Goal: Task Accomplishment & Management: Complete application form

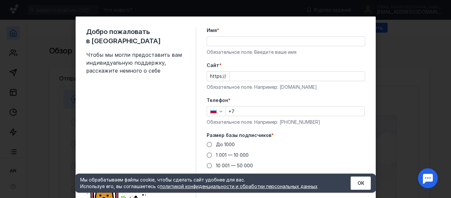
click at [228, 39] on input "Имя *" at bounding box center [286, 41] width 158 height 9
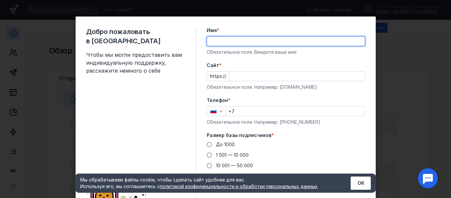
type input "[PERSON_NAME]"
type input "[PHONE_NUMBER]"
click at [234, 75] on input "Cайт *" at bounding box center [296, 76] width 135 height 9
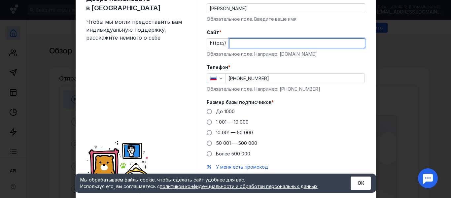
scroll to position [55, 0]
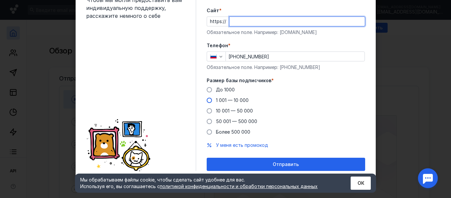
click at [207, 100] on div "До [DATE] 1 001 — 10 000 10 001 — 50 000 50 001 — 500 000 Более 500 000" at bounding box center [286, 110] width 158 height 49
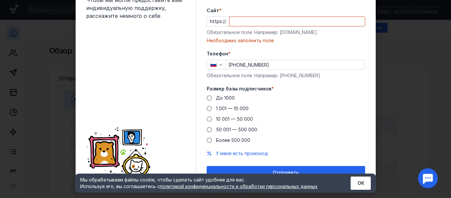
click at [203, 111] on div "Добро пожаловать в Sendsay Чтобы мы могли предоставить вам индивидуальную подде…" at bounding box center [226, 76] width 300 height 228
click at [207, 110] on span at bounding box center [209, 108] width 5 height 5
click at [0, 0] on input "1 001 — 10 000" at bounding box center [0, 0] width 0 height 0
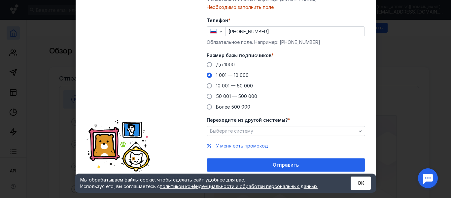
scroll to position [89, 0]
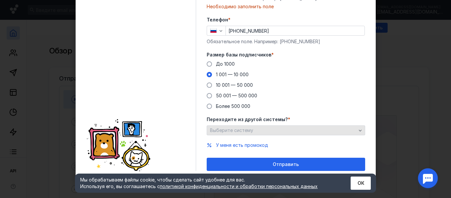
click at [256, 128] on div "Выберите систему" at bounding box center [282, 131] width 149 height 6
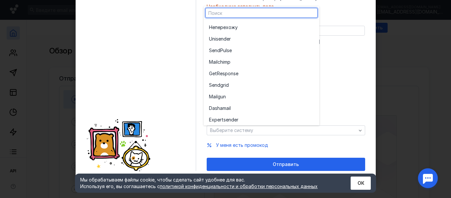
click at [359, 69] on div "До [DATE] 1 001 — 10 000 10 001 — 50 000 50 001 — 500 000 Более 500 000" at bounding box center [286, 85] width 158 height 49
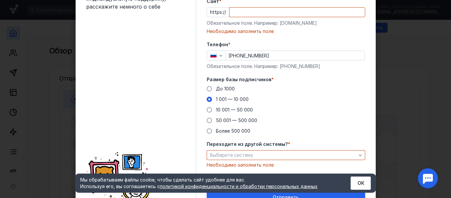
scroll to position [31, 0]
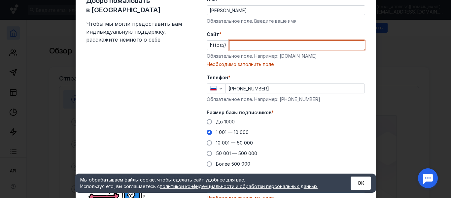
click at [243, 46] on input "Cайт *" at bounding box center [296, 45] width 135 height 9
paste input "[DOMAIN_NAME]"
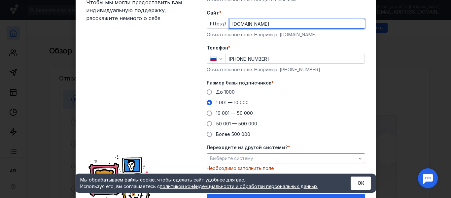
scroll to position [89, 0]
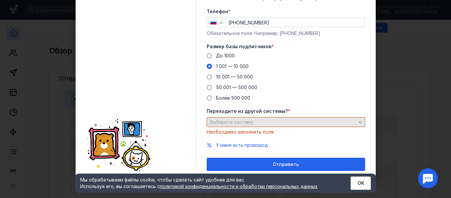
type input "[DOMAIN_NAME]"
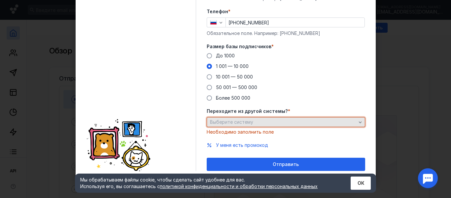
click at [255, 121] on div "Выберите систему" at bounding box center [282, 122] width 149 height 6
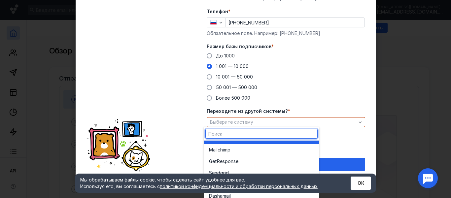
scroll to position [0, 0]
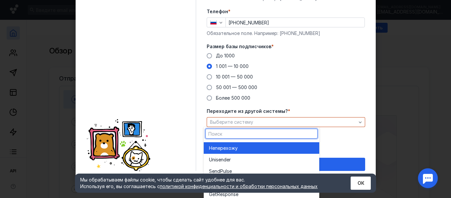
click at [245, 147] on div "Не перехожу" at bounding box center [261, 148] width 105 height 7
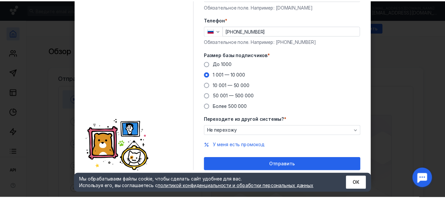
scroll to position [80, 0]
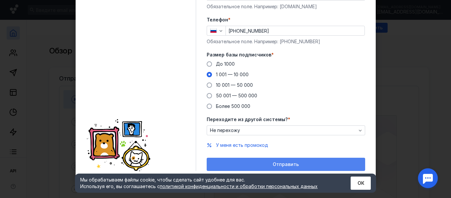
click at [281, 162] on span "Отправить" at bounding box center [285, 165] width 26 height 6
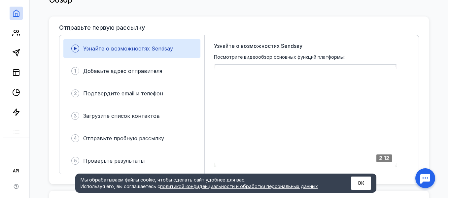
scroll to position [0, 0]
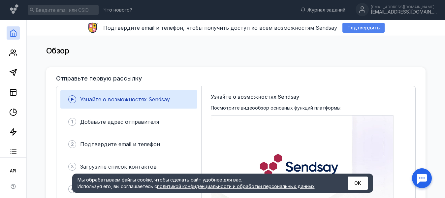
click at [360, 26] on span "Подтвердить" at bounding box center [363, 28] width 32 height 6
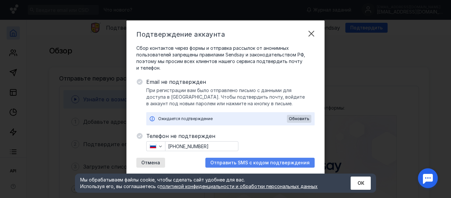
click at [257, 161] on span "Отправить SMS с кодом подтверждения" at bounding box center [259, 163] width 99 height 6
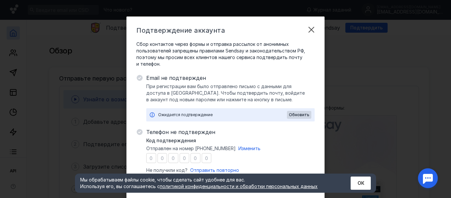
type input "4"
type input "2"
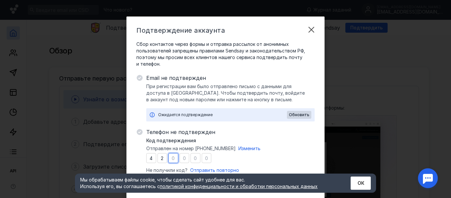
type input "7"
type input "0"
type input "7"
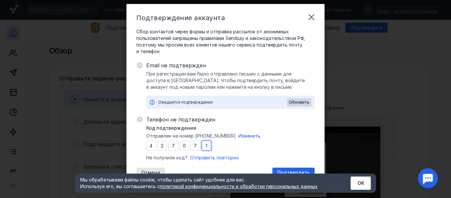
scroll to position [18, 0]
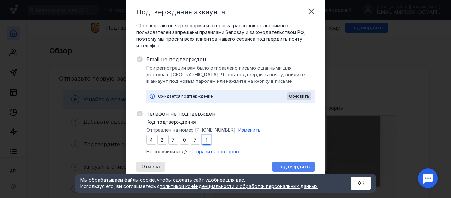
type input "1"
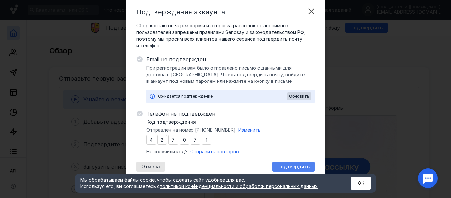
click at [296, 167] on span "Подтвердить" at bounding box center [293, 167] width 32 height 6
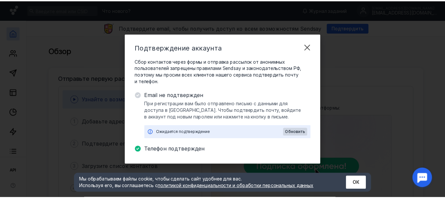
scroll to position [0, 0]
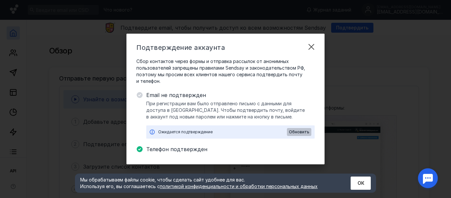
click at [297, 132] on span "Обновить" at bounding box center [299, 132] width 20 height 5
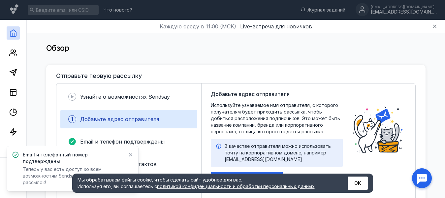
click at [131, 157] on icon at bounding box center [131, 155] width 4 height 4
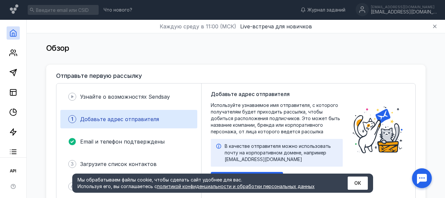
click at [393, 182] on div "Добавьте адрес отправителя Используйте узнаваемое имя отправителя, с которого п…" at bounding box center [309, 152] width 214 height 139
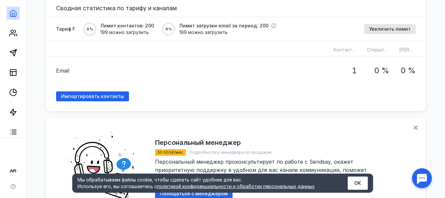
scroll to position [429, 0]
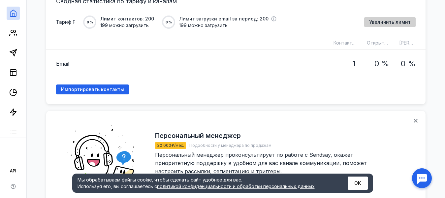
click at [393, 22] on span "Увеличить лимит" at bounding box center [390, 22] width 42 height 6
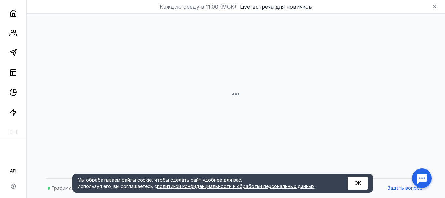
scroll to position [20, 0]
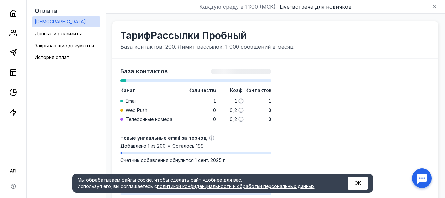
scroll to position [106, 0]
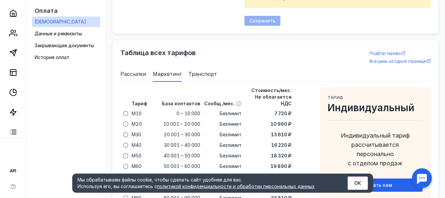
scroll to position [396, 0]
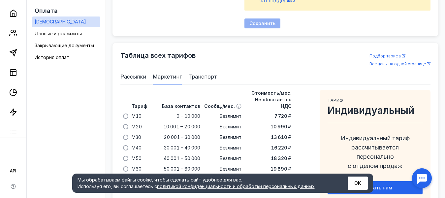
click at [139, 78] on span "Рассылки" at bounding box center [133, 77] width 26 height 8
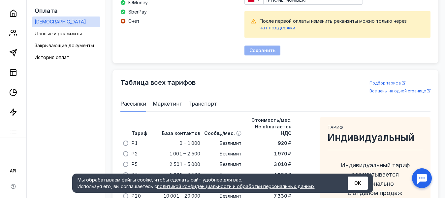
scroll to position [349, 0]
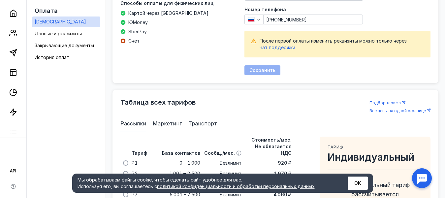
click at [213, 57] on div "Физическое лицо Индивидуальный предприниматель Юридическое лицо Иностранное юри…" at bounding box center [178, 14] width 116 height 122
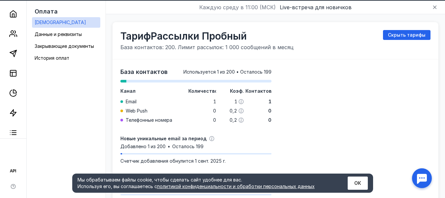
scroll to position [0, 0]
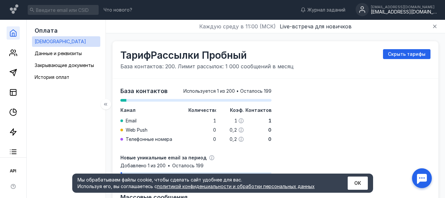
click at [8, 30] on link at bounding box center [13, 32] width 13 height 13
